Goal: Transaction & Acquisition: Purchase product/service

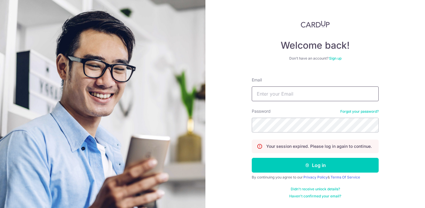
type input "[PERSON_NAME][EMAIL_ADDRESS][DOMAIN_NAME]"
click at [315, 165] on button "Log in" at bounding box center [315, 165] width 127 height 15
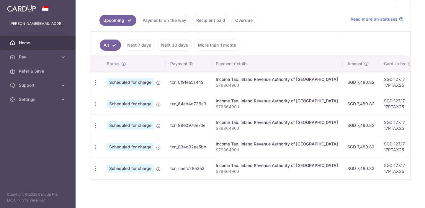
scroll to position [126, 0]
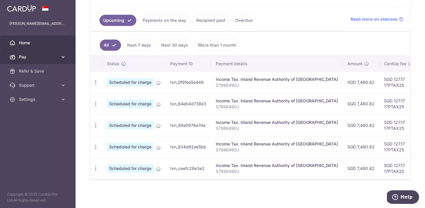
click at [25, 58] on span "Pay" at bounding box center [38, 57] width 39 height 6
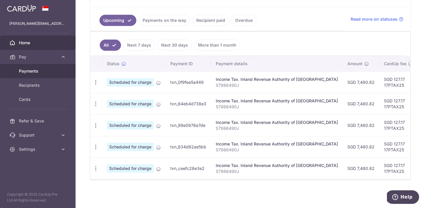
click at [30, 72] on span "Payments" at bounding box center [38, 71] width 39 height 6
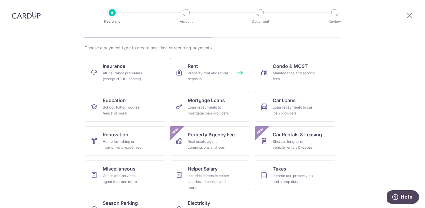
scroll to position [39, 0]
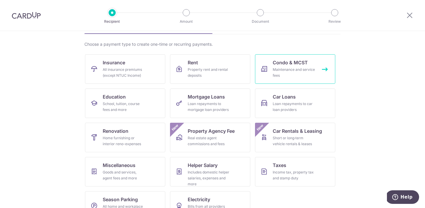
click at [285, 67] on div "Maintenance and service fees" at bounding box center [294, 73] width 43 height 12
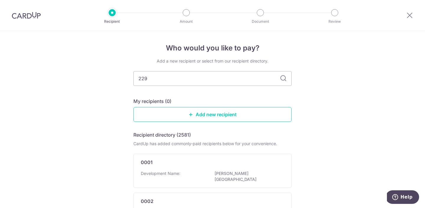
type input "2297"
type input "2"
click at [238, 77] on input "text" at bounding box center [212, 78] width 158 height 15
type input "mcst"
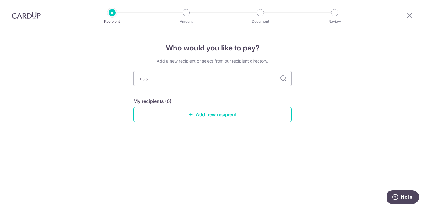
click at [285, 79] on icon at bounding box center [283, 78] width 7 height 7
click at [283, 78] on icon at bounding box center [283, 78] width 7 height 7
click at [195, 78] on input "mcst" at bounding box center [212, 78] width 158 height 15
click at [284, 78] on icon at bounding box center [283, 78] width 7 height 7
click at [201, 78] on input "mcst" at bounding box center [212, 78] width 158 height 15
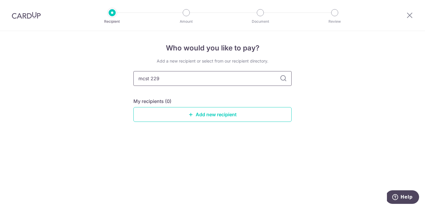
type input "mcst 2297"
click at [285, 79] on icon at bounding box center [283, 78] width 7 height 7
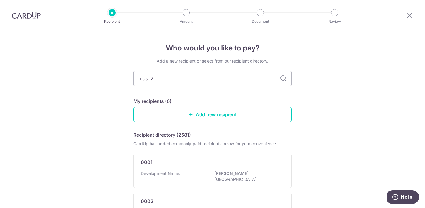
type input "mcst 22"
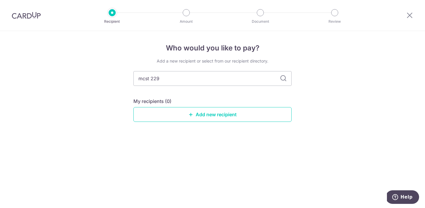
type input "mcst 2297"
click at [285, 79] on icon at bounding box center [283, 78] width 7 height 7
click at [174, 79] on input "mcst 2297" at bounding box center [212, 78] width 158 height 15
type input "m"
type input "seasons park"
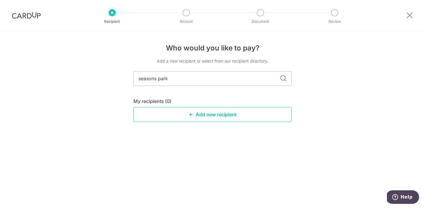
click at [282, 80] on icon at bounding box center [283, 78] width 7 height 7
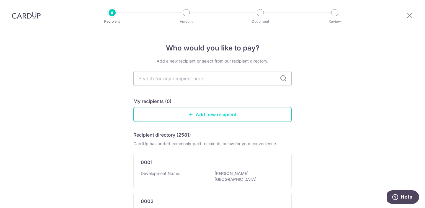
click at [214, 115] on link "Add new recipient" at bounding box center [212, 114] width 158 height 15
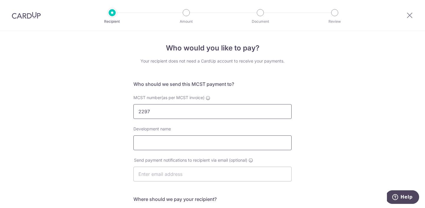
type input "2297"
type input "seasons park"
type input "[PERSON_NAME][EMAIL_ADDRESS][DOMAIN_NAME]"
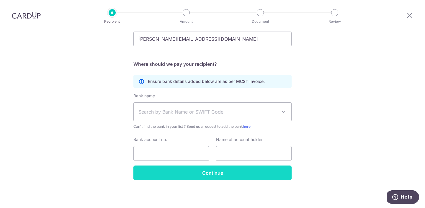
scroll to position [135, 0]
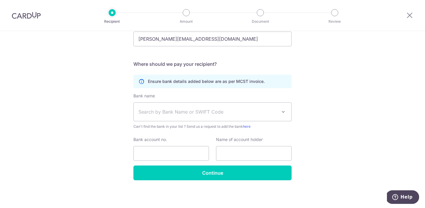
click at [185, 111] on span "Search by Bank Name or SWIFT Code" at bounding box center [207, 111] width 139 height 7
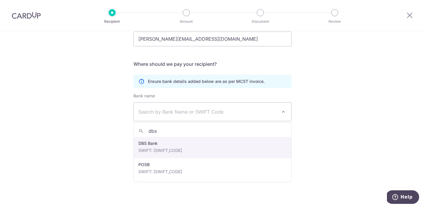
type input "dbs"
select select "6"
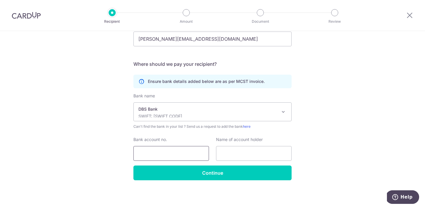
click at [164, 154] on input "Bank account no." at bounding box center [171, 153] width 76 height 15
type input "0010701835"
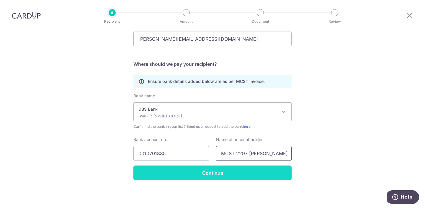
type input "MCST 2297 [PERSON_NAME]"
click at [215, 171] on input "Continue" at bounding box center [212, 173] width 158 height 15
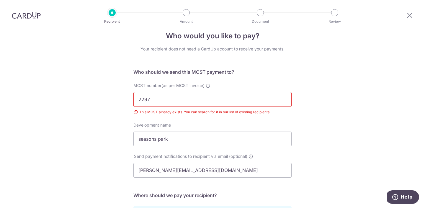
scroll to position [12, 0]
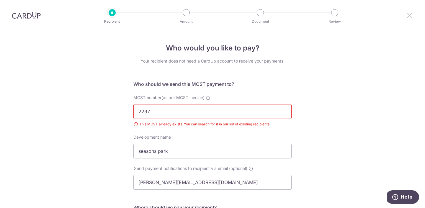
click at [408, 16] on icon at bounding box center [409, 15] width 7 height 7
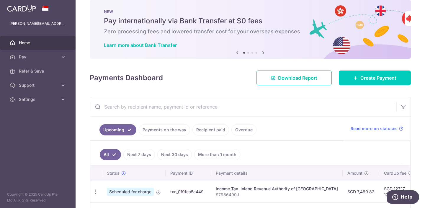
scroll to position [13, 0]
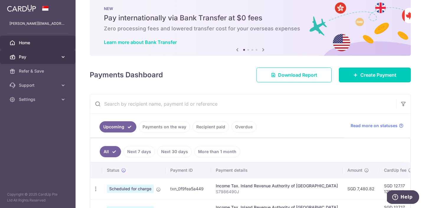
click at [45, 59] on span "Pay" at bounding box center [38, 57] width 39 height 6
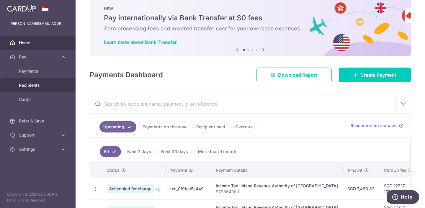
click at [29, 85] on span "Recipients" at bounding box center [38, 85] width 39 height 6
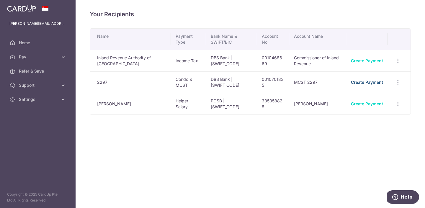
click at [370, 82] on link "Create Payment" at bounding box center [367, 82] width 32 height 5
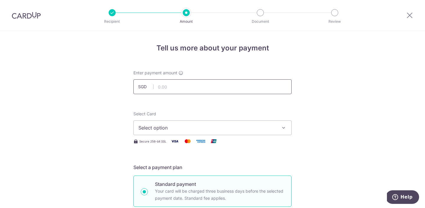
click at [182, 86] on input "text" at bounding box center [212, 86] width 158 height 15
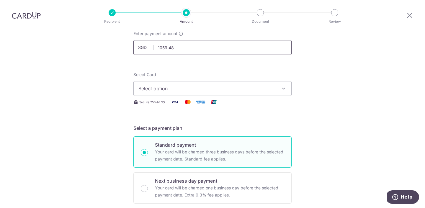
scroll to position [39, 0]
type input "1,059.48"
click at [228, 86] on span "Select option" at bounding box center [207, 88] width 138 height 7
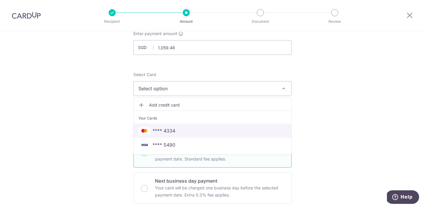
click at [189, 128] on span "**** 4334" at bounding box center [212, 130] width 148 height 7
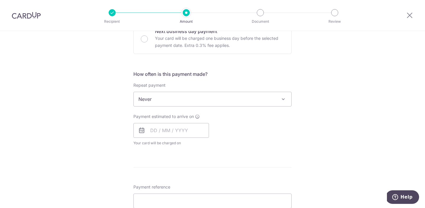
scroll to position [192, 0]
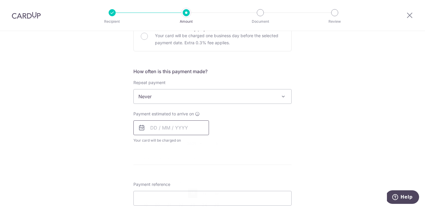
click at [151, 128] on input "text" at bounding box center [171, 127] width 76 height 15
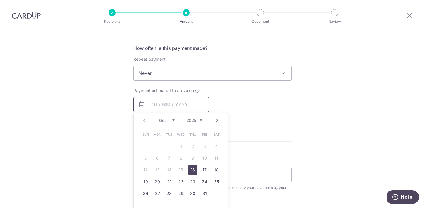
scroll to position [214, 0]
click at [194, 172] on link "16" at bounding box center [192, 170] width 9 height 9
type input "[DATE]"
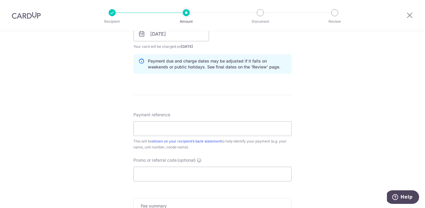
scroll to position [288, 0]
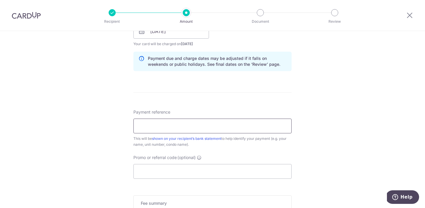
click at [222, 125] on input "Payment reference" at bounding box center [212, 126] width 158 height 15
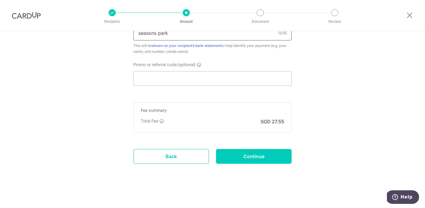
scroll to position [381, 0]
type input "seasons park"
click at [256, 154] on input "Continue" at bounding box center [254, 156] width 76 height 15
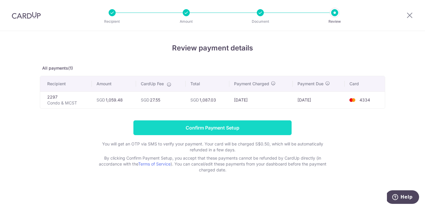
click at [233, 130] on input "Confirm Payment Setup" at bounding box center [212, 127] width 158 height 15
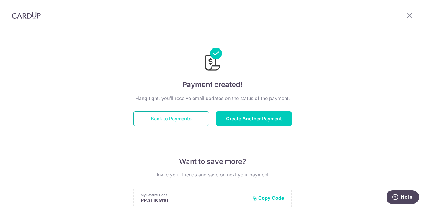
click at [181, 121] on button "Back to Payments" at bounding box center [171, 118] width 76 height 15
